Goal: Task Accomplishment & Management: Use online tool/utility

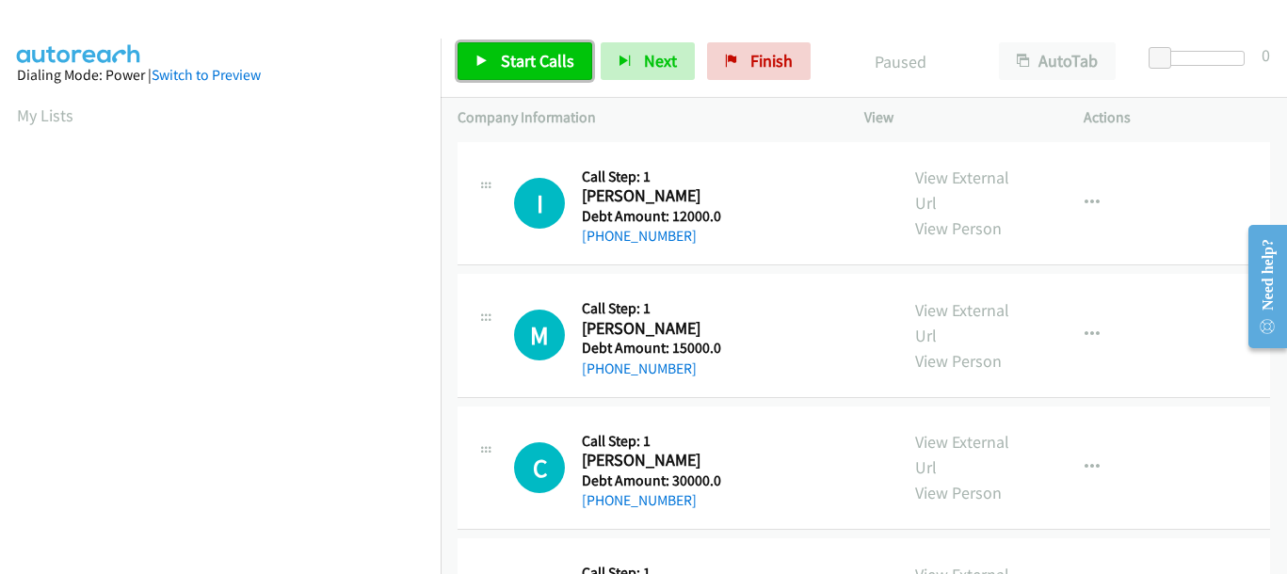
click at [526, 71] on span "Start Calls" at bounding box center [537, 61] width 73 height 22
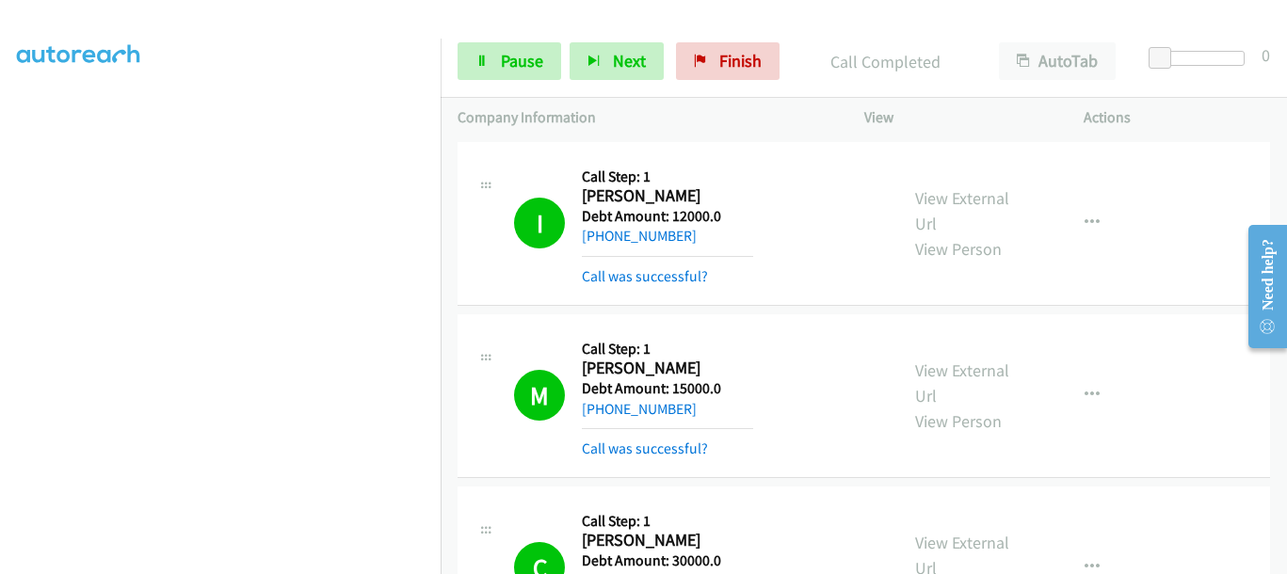
scroll to position [486, 0]
click at [504, 79] on link "Pause" at bounding box center [510, 61] width 104 height 38
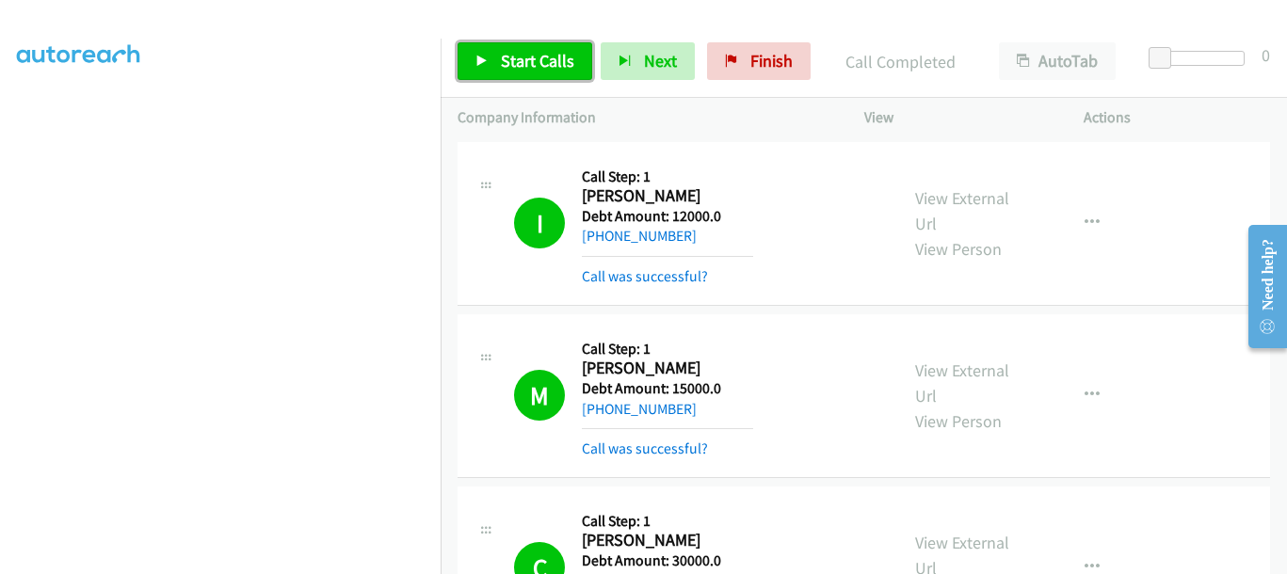
click at [528, 47] on link "Start Calls" at bounding box center [525, 61] width 135 height 38
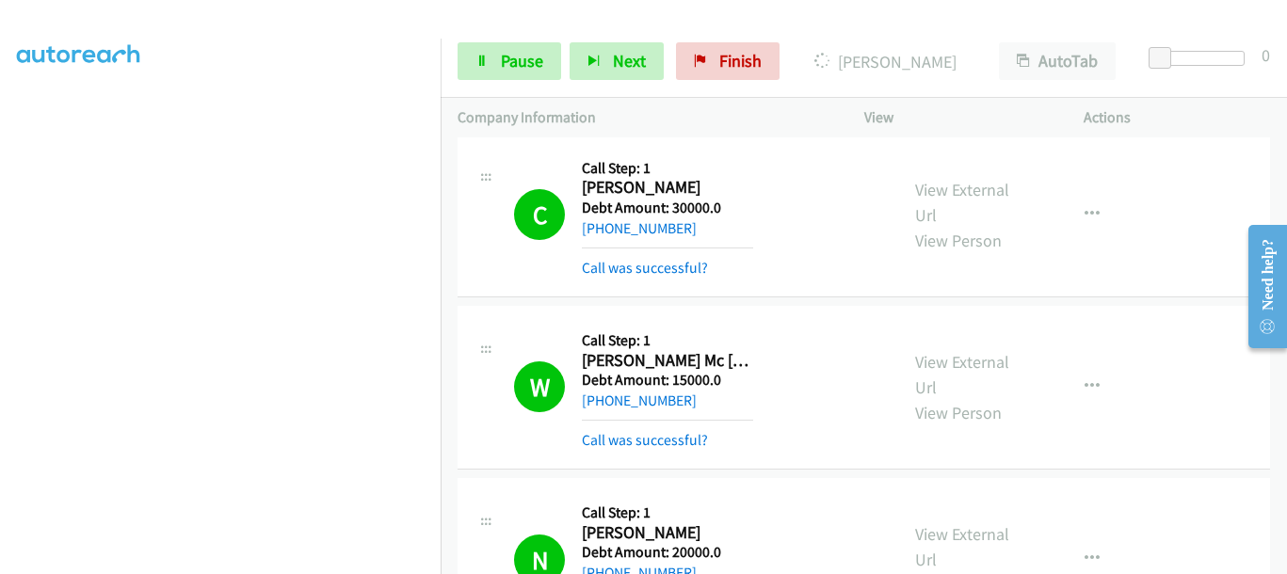
scroll to position [485, 0]
click at [501, 54] on span "Pause" at bounding box center [522, 61] width 42 height 22
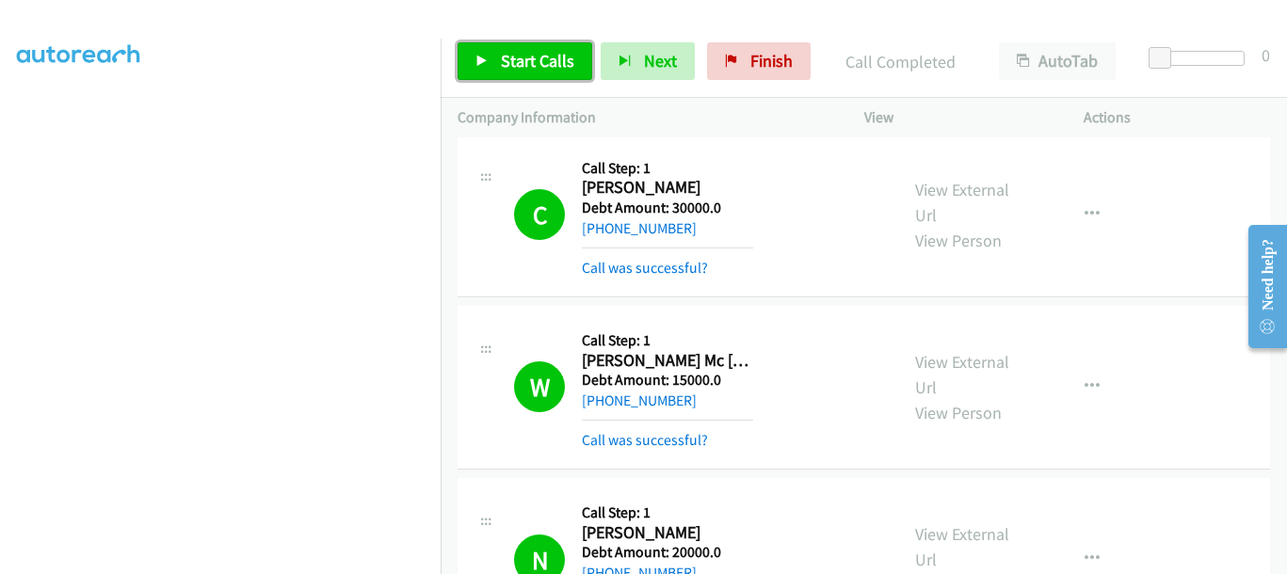
click at [521, 72] on link "Start Calls" at bounding box center [525, 61] width 135 height 38
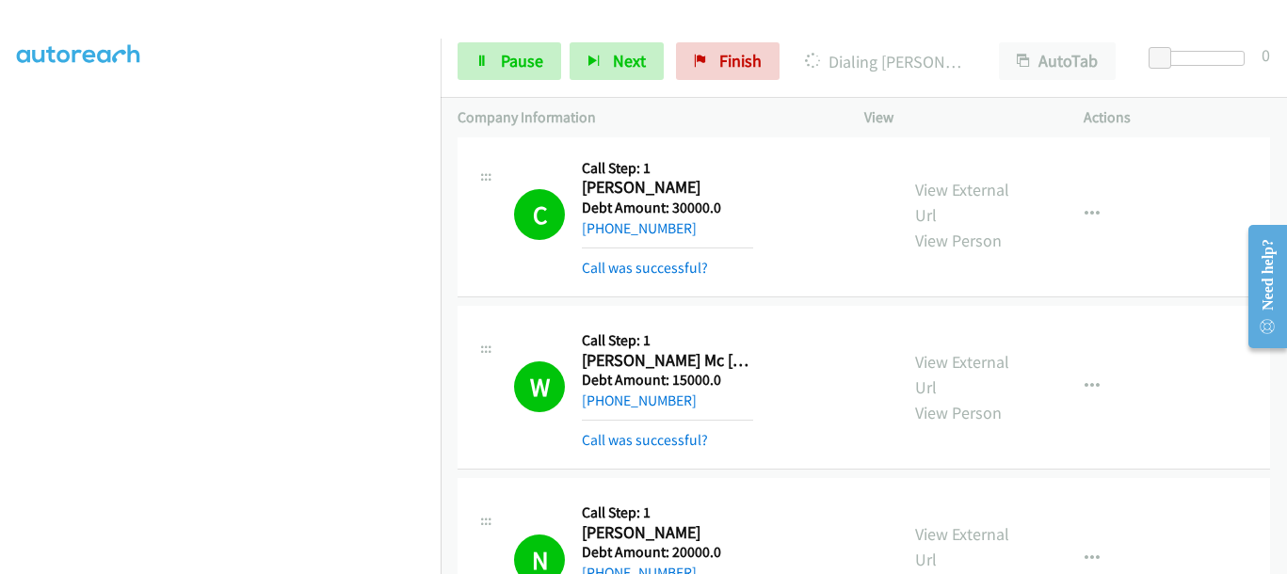
scroll to position [486, 0]
click at [540, 60] on span "Pause" at bounding box center [522, 61] width 42 height 22
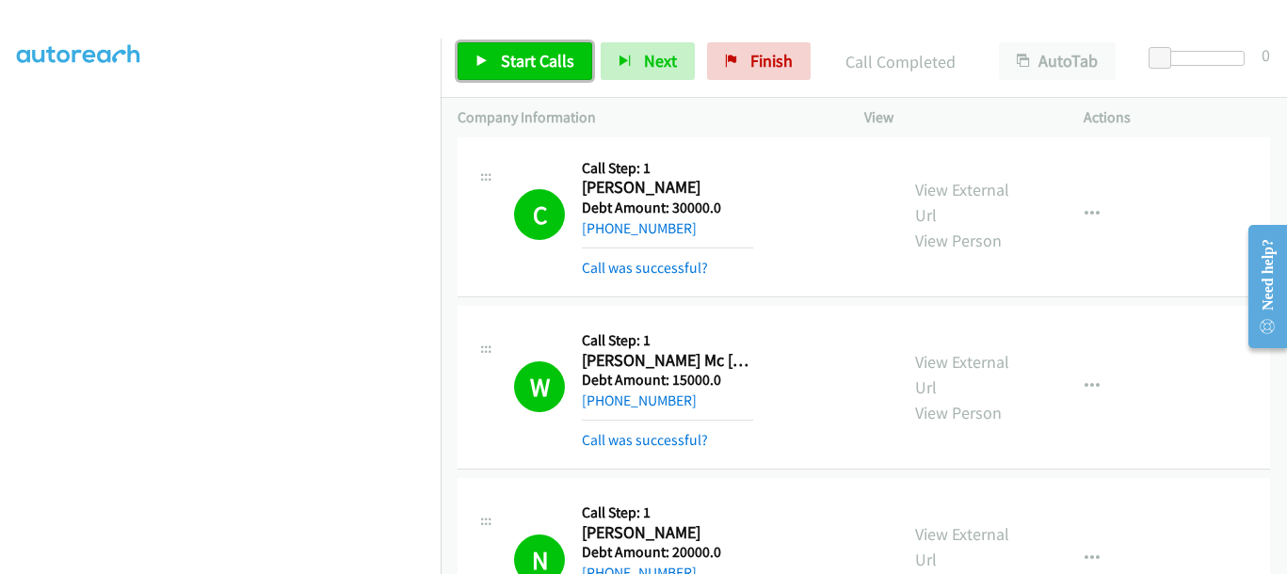
click at [575, 55] on link "Start Calls" at bounding box center [525, 61] width 135 height 38
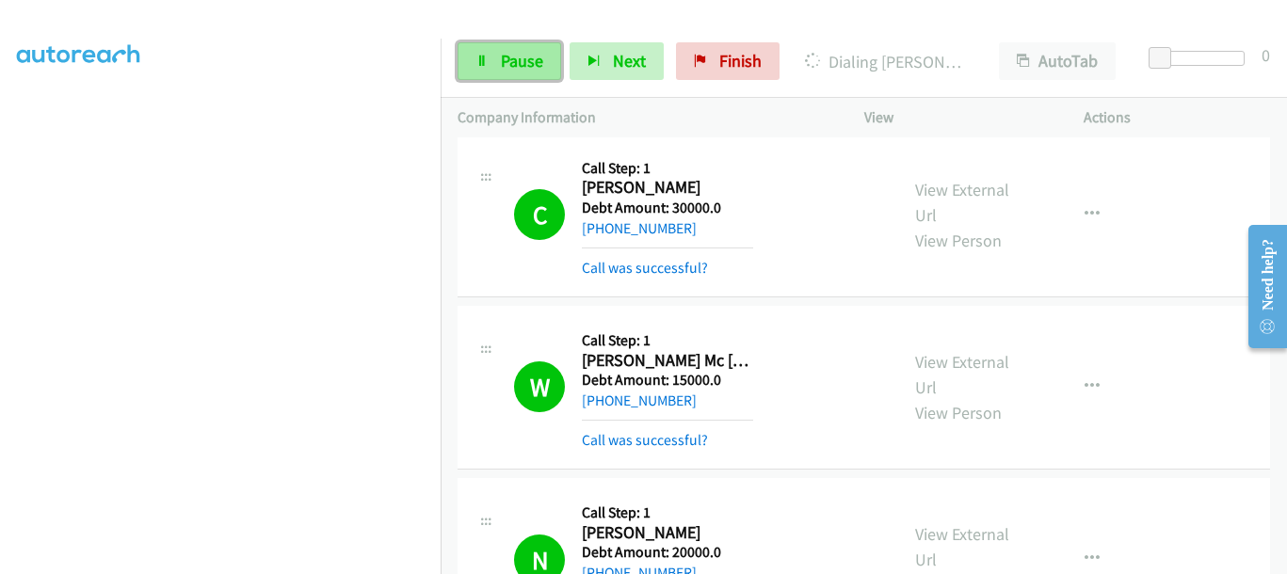
click at [525, 54] on span "Pause" at bounding box center [522, 61] width 42 height 22
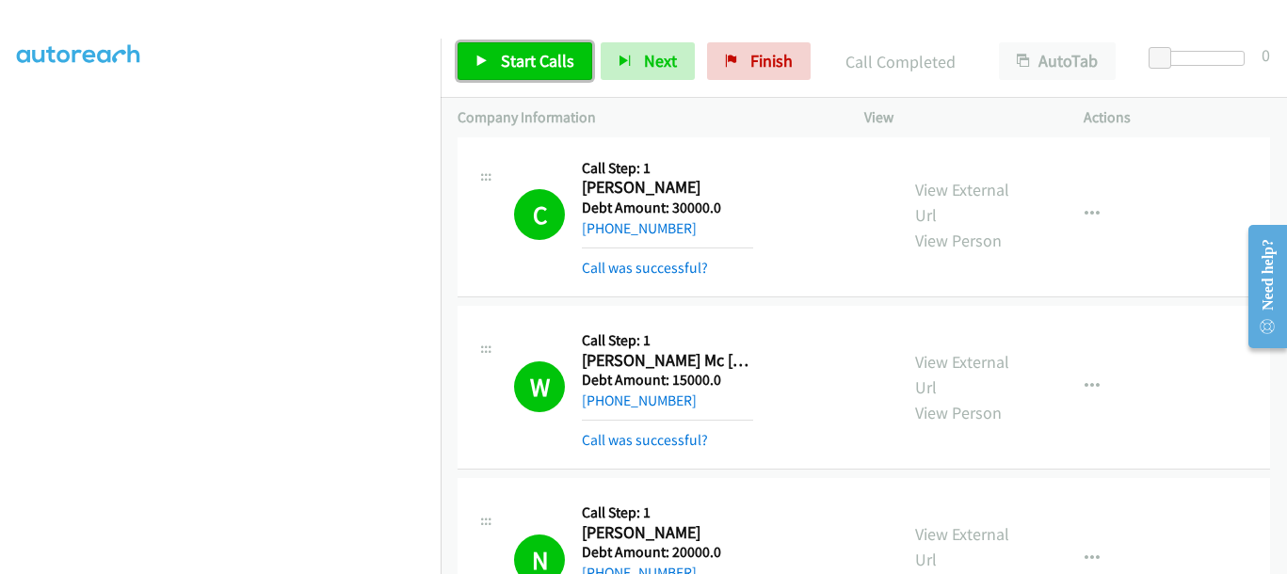
click at [488, 65] on icon at bounding box center [482, 62] width 13 height 13
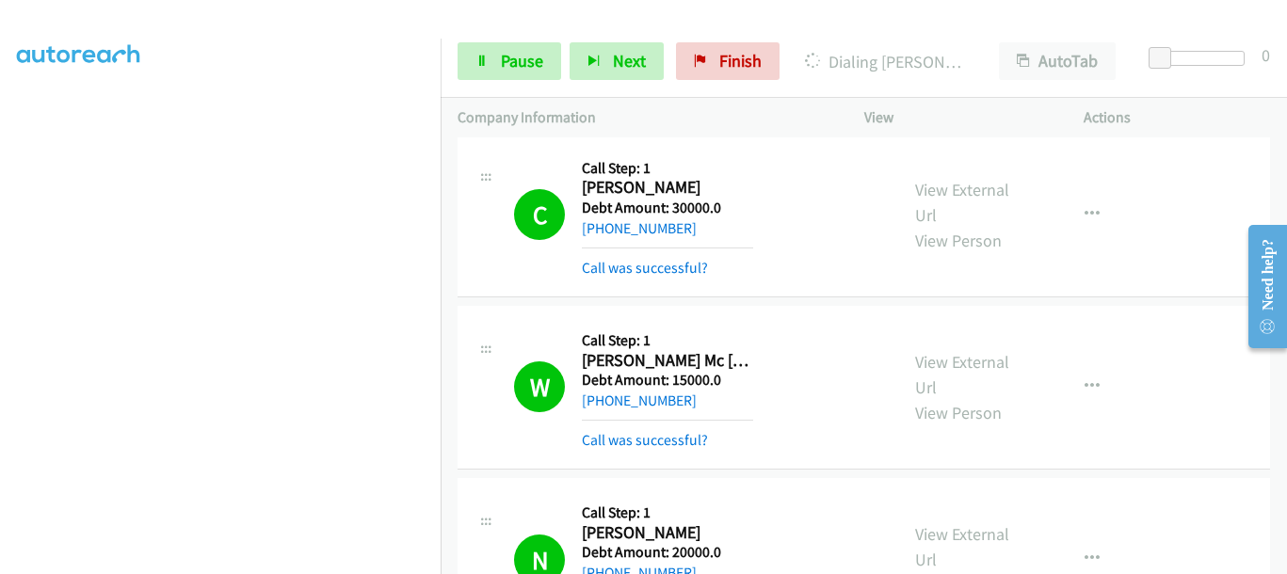
scroll to position [367, 0]
click at [525, 59] on span "Pause" at bounding box center [522, 61] width 42 height 22
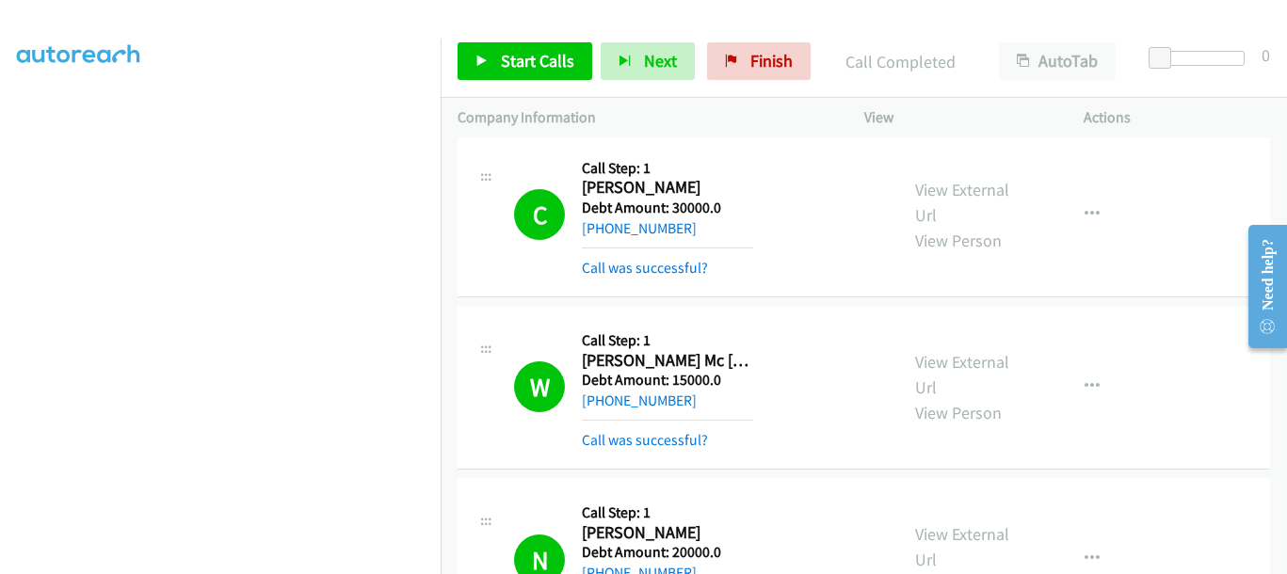
scroll to position [445, 0]
click at [515, 56] on span "Start Calls" at bounding box center [537, 61] width 73 height 22
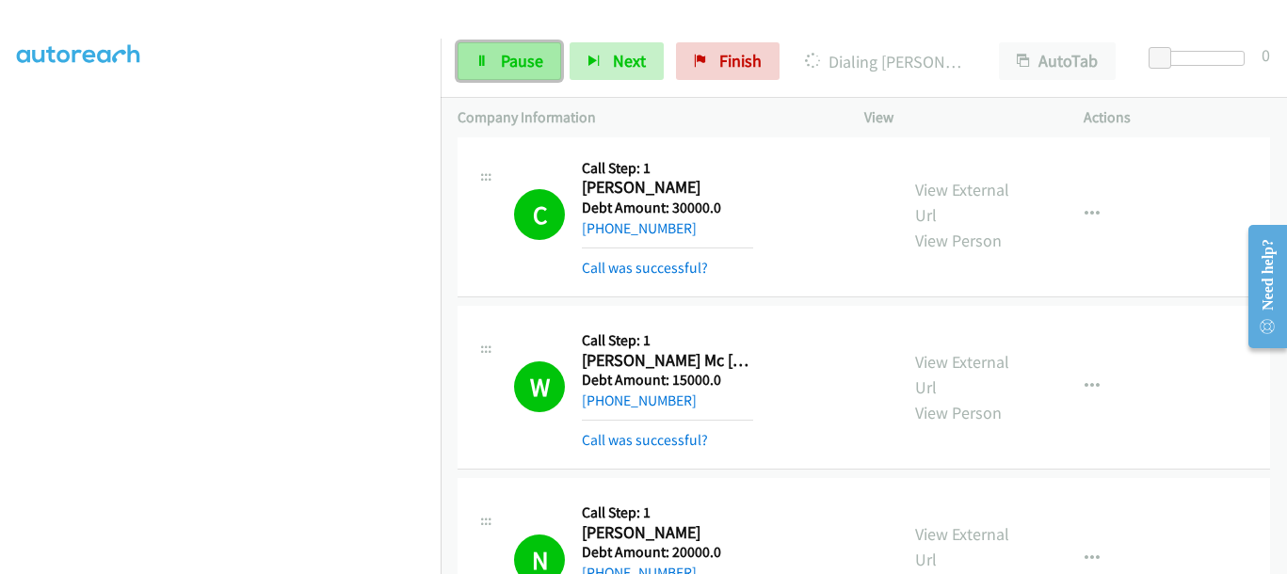
click at [518, 61] on span "Pause" at bounding box center [522, 61] width 42 height 22
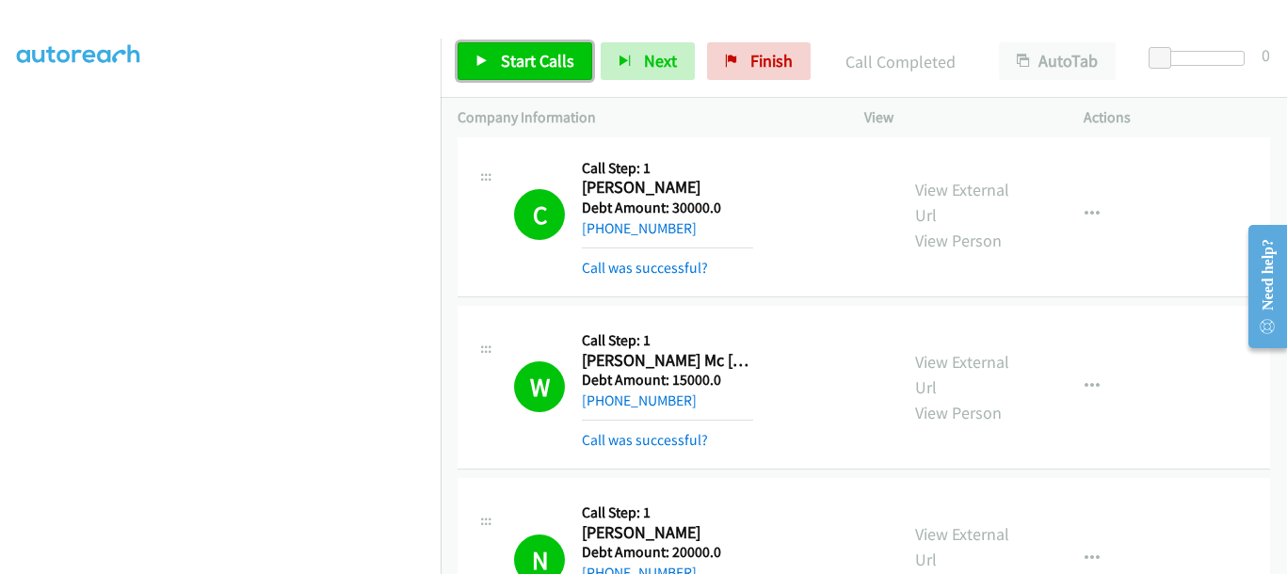
click at [484, 60] on icon at bounding box center [482, 62] width 13 height 13
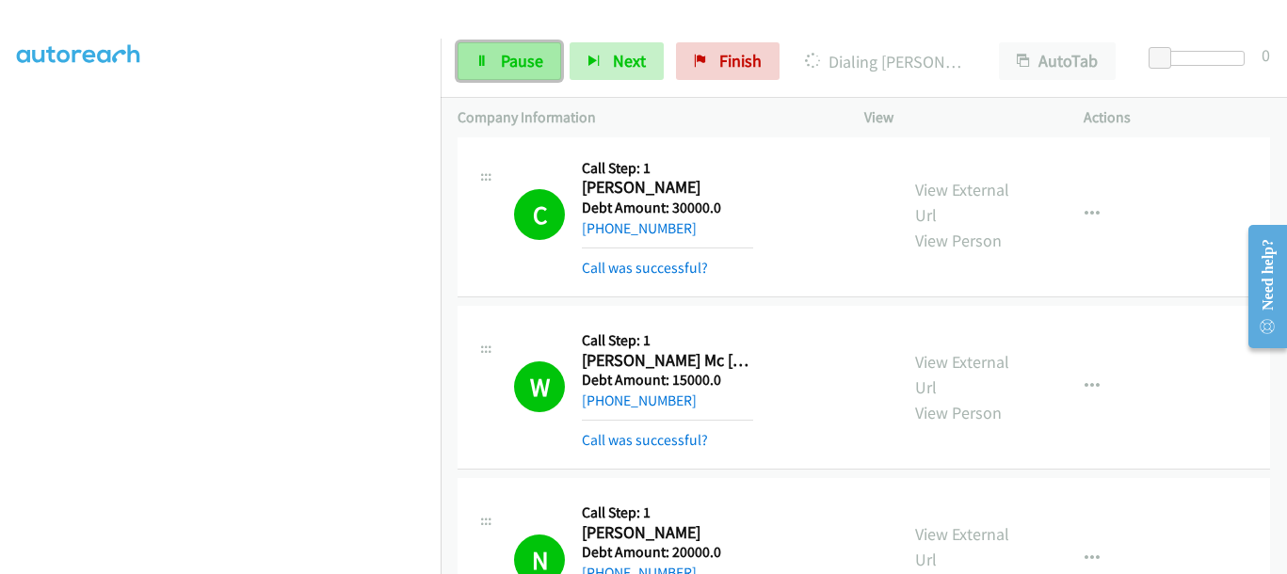
click at [516, 67] on span "Pause" at bounding box center [522, 61] width 42 height 22
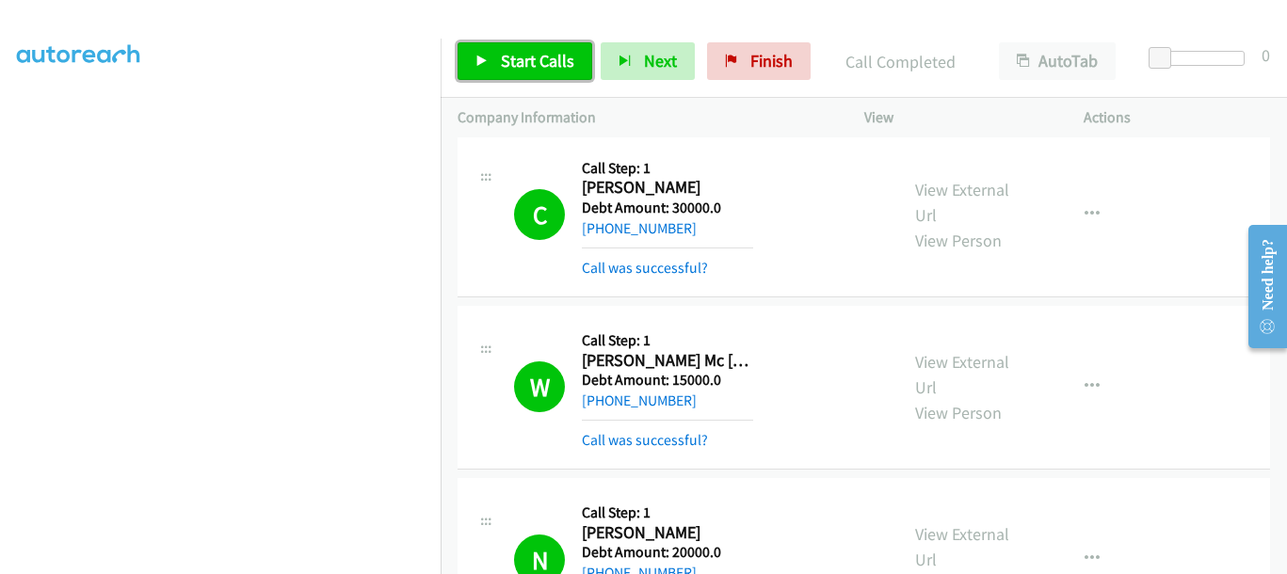
click at [514, 52] on span "Start Calls" at bounding box center [537, 61] width 73 height 22
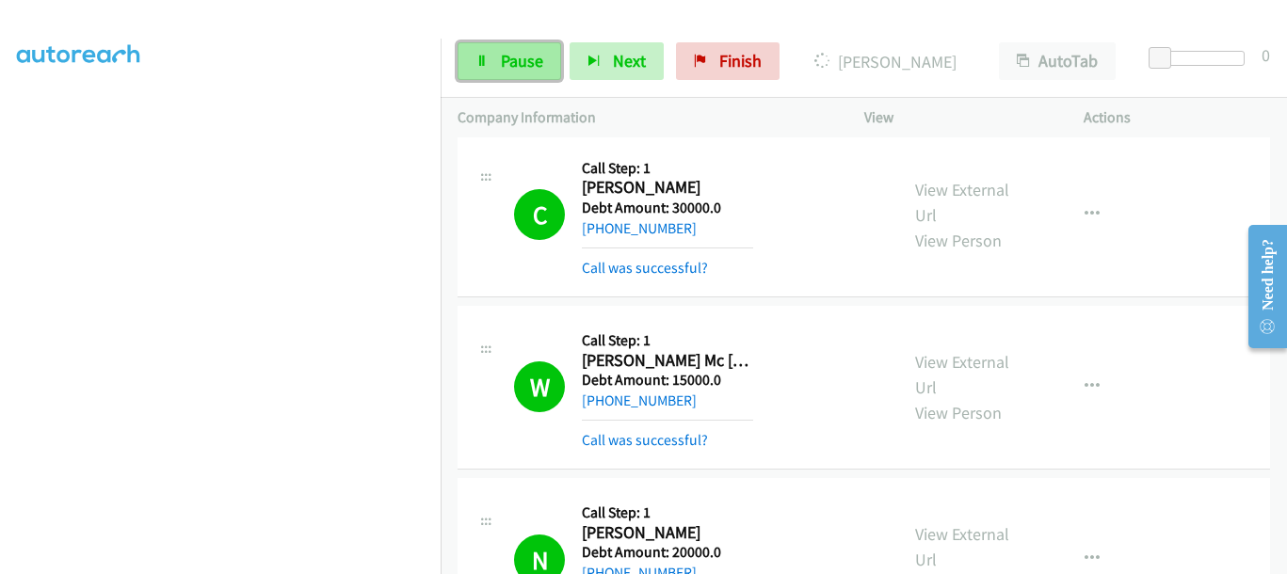
click at [492, 73] on link "Pause" at bounding box center [510, 61] width 104 height 38
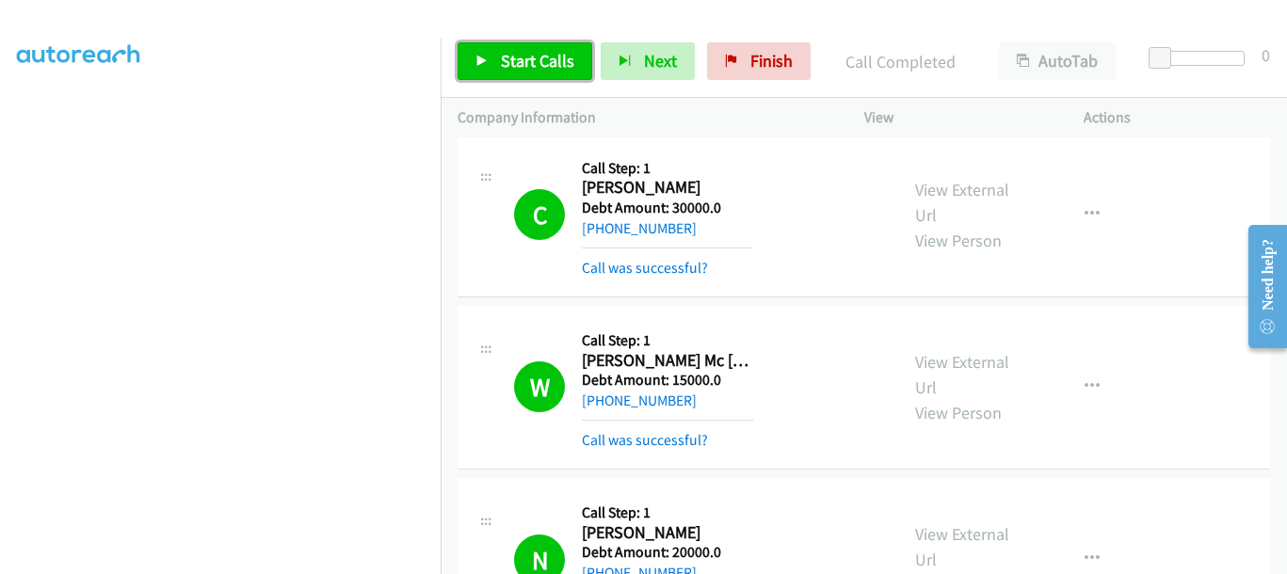
click at [528, 55] on span "Start Calls" at bounding box center [537, 61] width 73 height 22
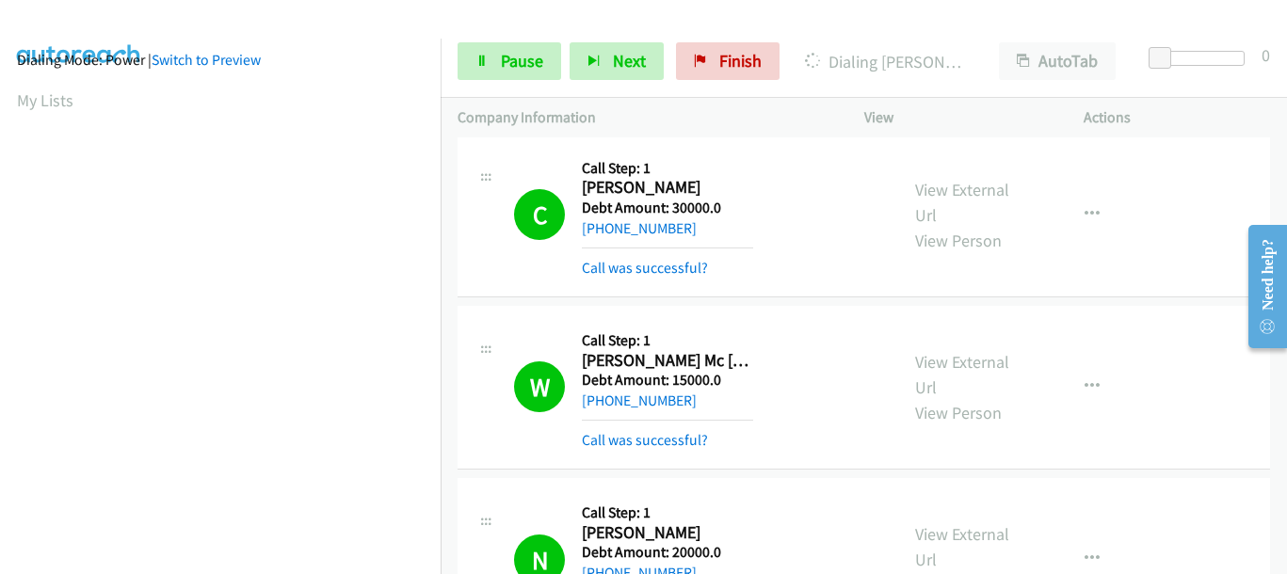
scroll to position [250, 3]
drag, startPoint x: 878, startPoint y: 64, endPoint x: 929, endPoint y: 65, distance: 51.8
click at [929, 65] on p "Dialing [PERSON_NAME]" at bounding box center [885, 61] width 160 height 25
copy p "[PERSON_NAME]"
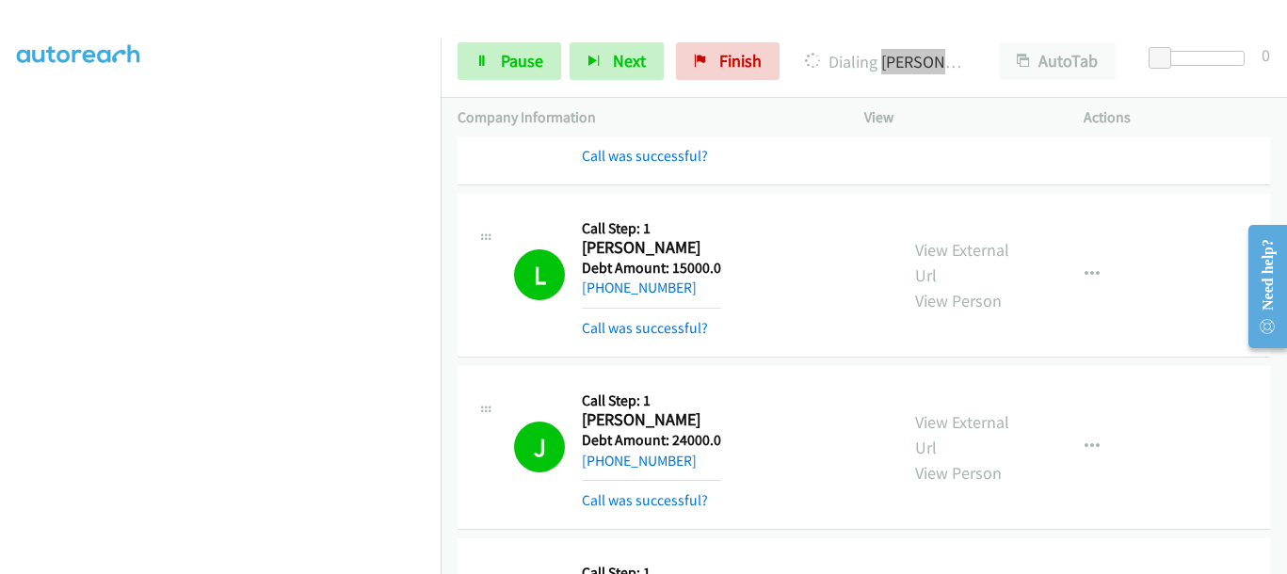
scroll to position [485, 3]
click at [528, 66] on span "Pause" at bounding box center [522, 61] width 42 height 22
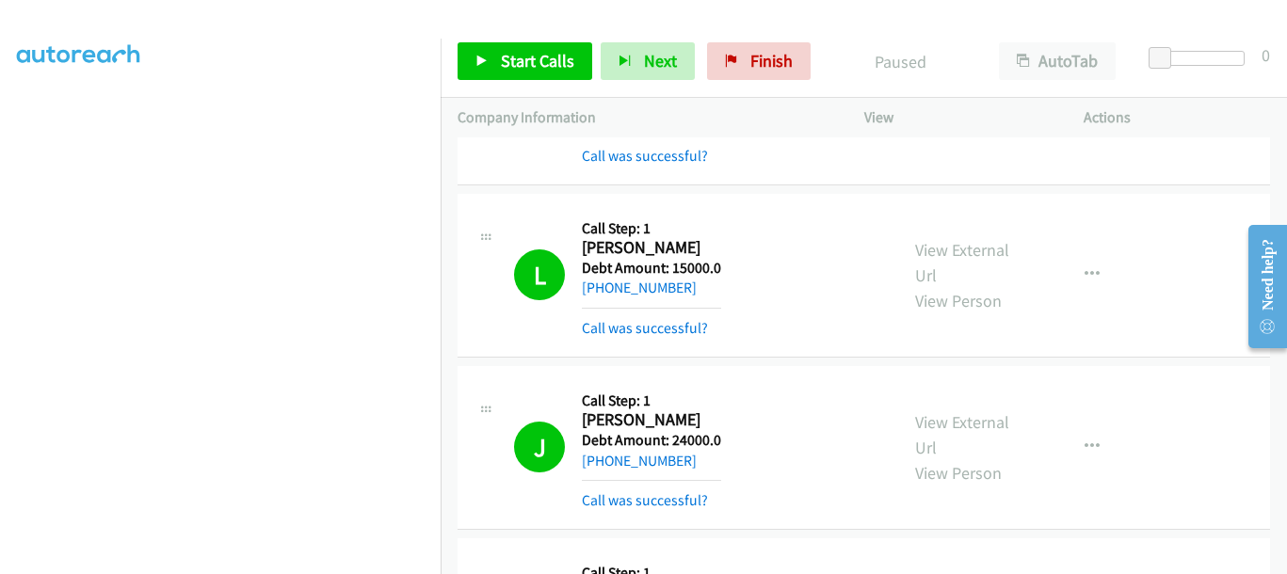
scroll to position [132, 3]
